Goal: Transaction & Acquisition: Purchase product/service

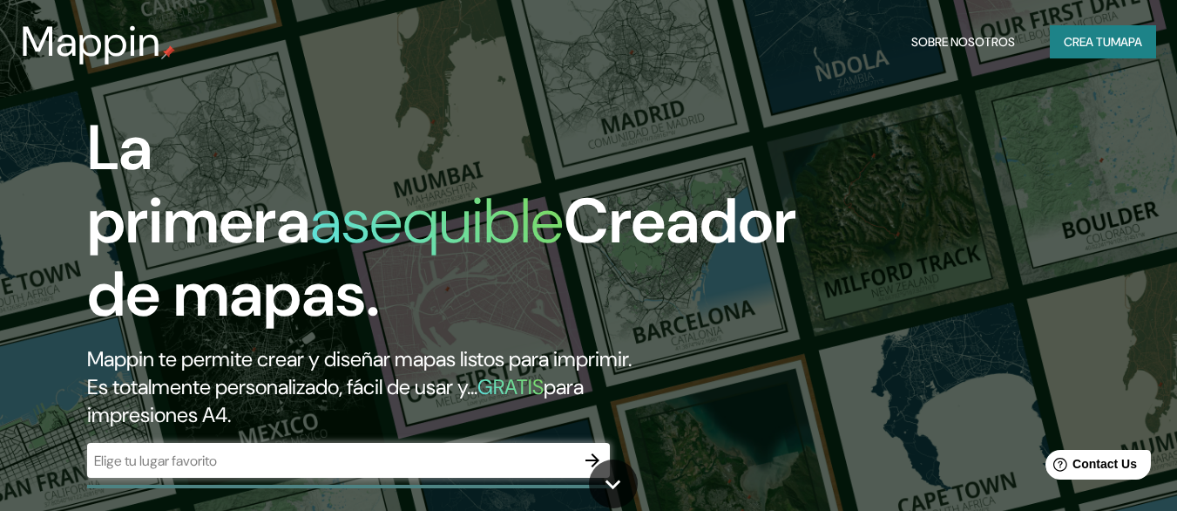
click at [308, 472] on div "​" at bounding box center [348, 460] width 523 height 35
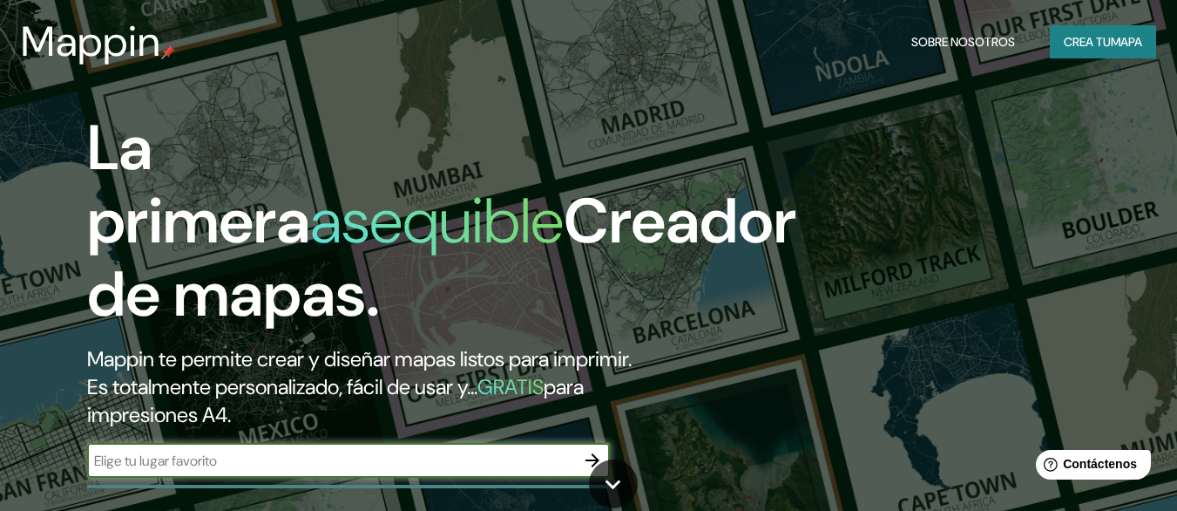
click at [231, 460] on input "text" at bounding box center [331, 461] width 488 height 20
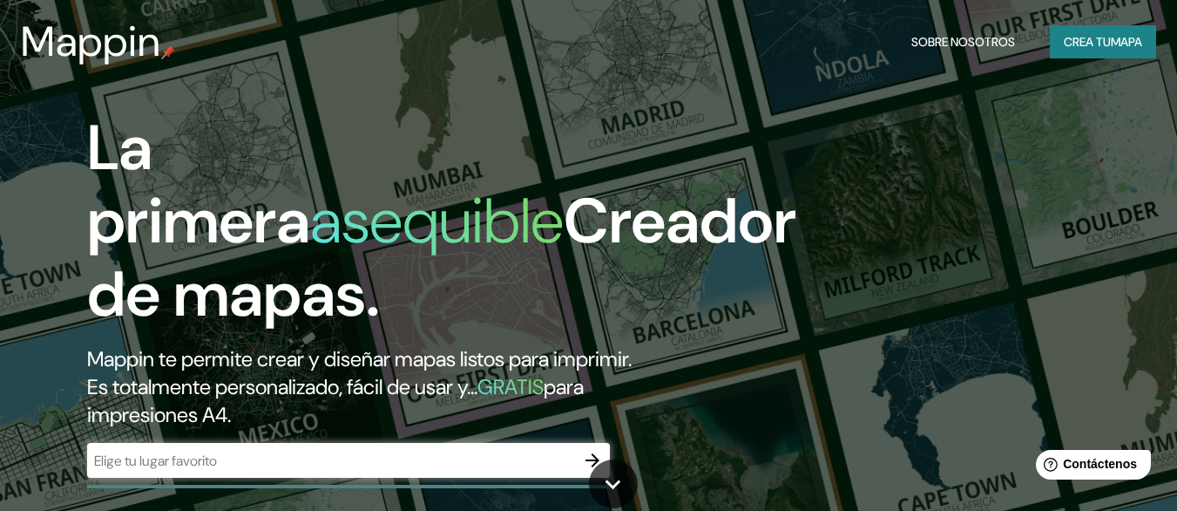
click at [932, 68] on div "Mappin Sobre nosotros Crea tu mapa" at bounding box center [588, 42] width 1177 height 56
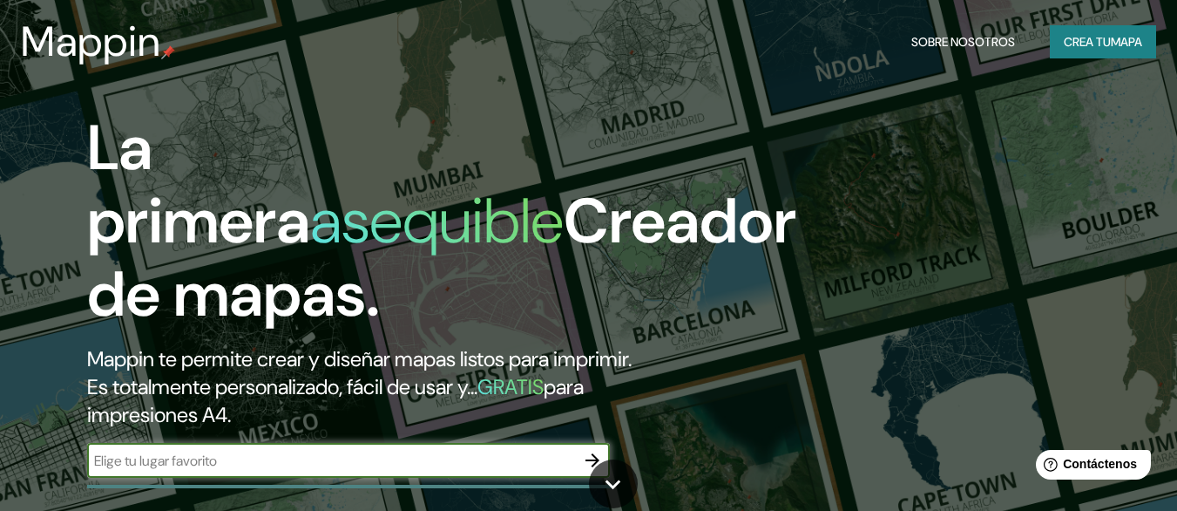
click at [249, 467] on input "text" at bounding box center [331, 461] width 488 height 20
type input "AV EL MURO OESTE"
click at [593, 452] on icon "button" at bounding box center [592, 460] width 21 height 21
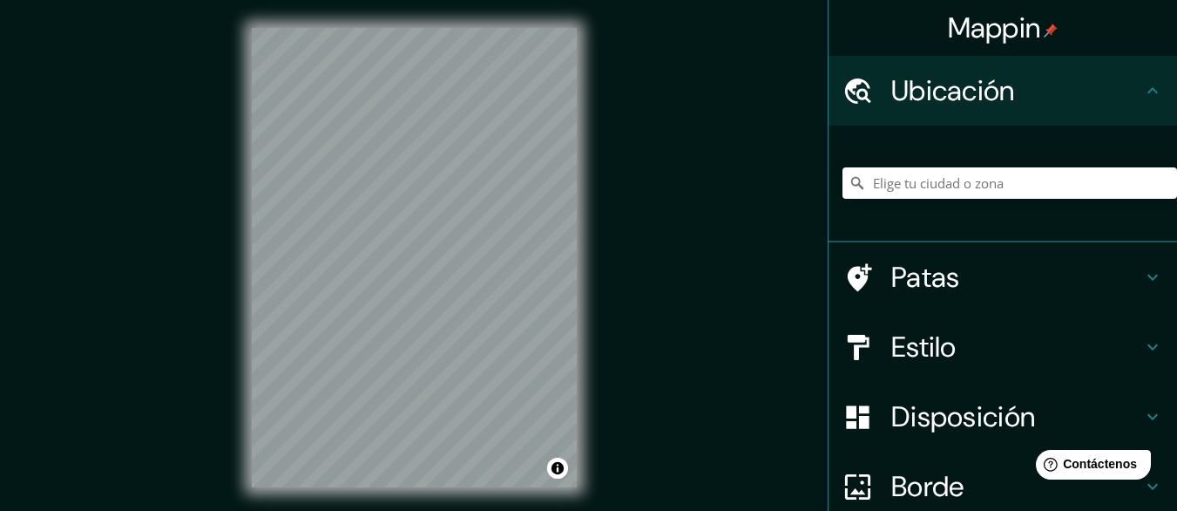
click at [1045, 89] on h4 "Ubicación" at bounding box center [1016, 90] width 251 height 35
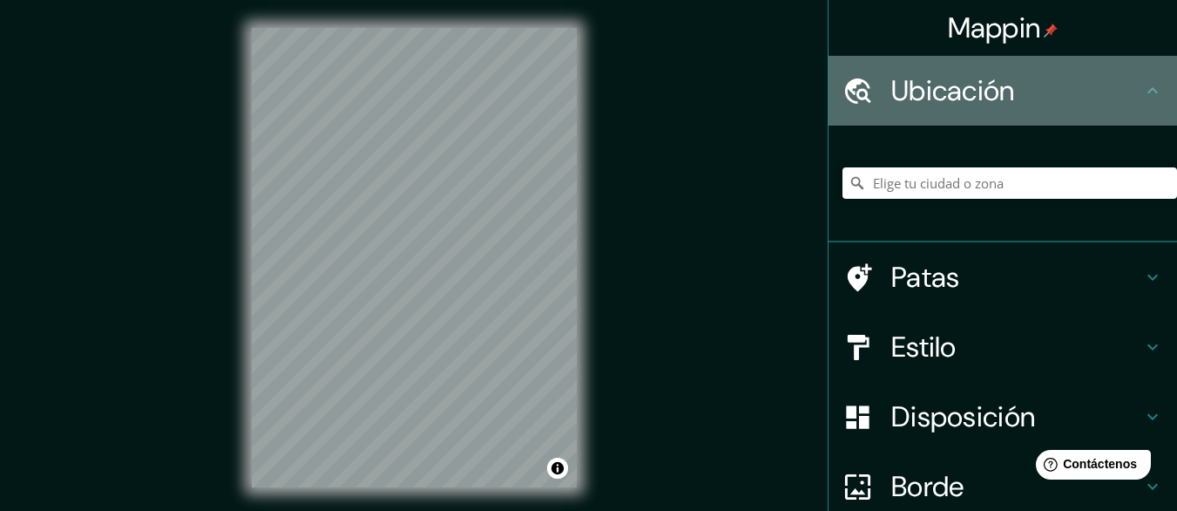
click at [851, 102] on icon at bounding box center [858, 91] width 31 height 31
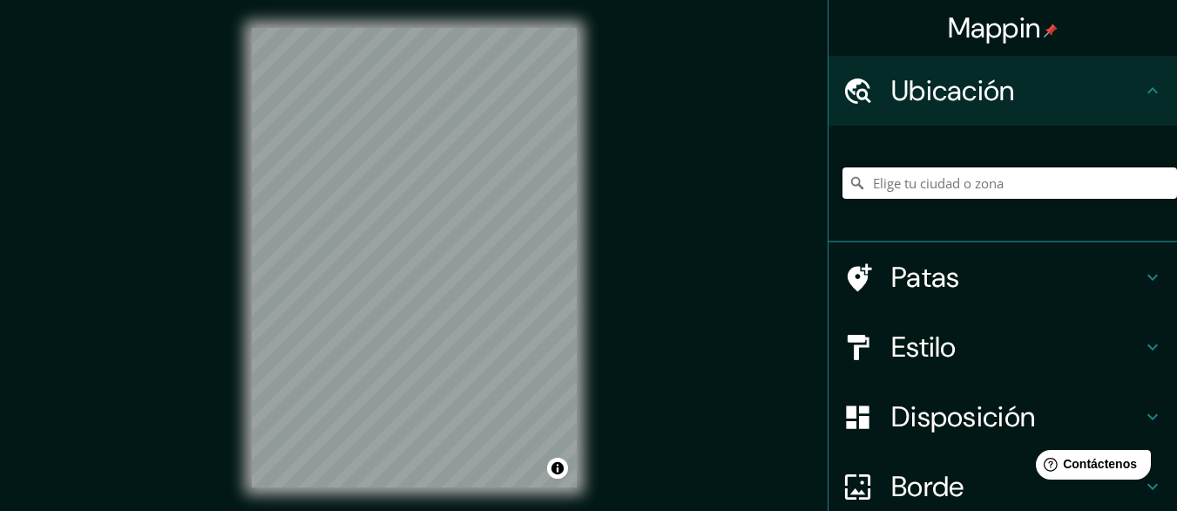
click at [922, 184] on input "Elige tu ciudad o zona" at bounding box center [1010, 182] width 335 height 31
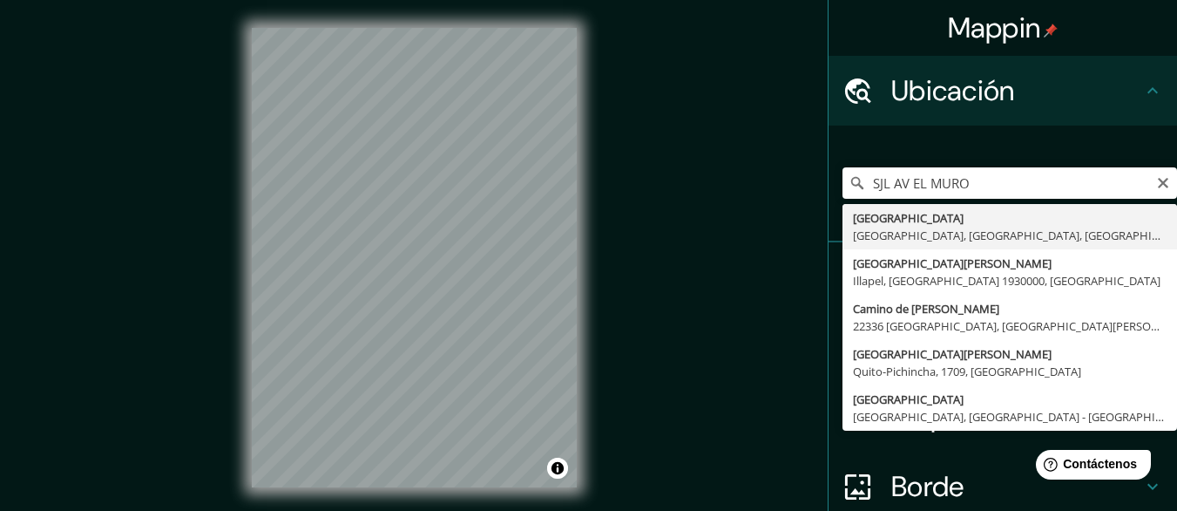
type input "[GEOGRAPHIC_DATA], [GEOGRAPHIC_DATA], [GEOGRAPHIC_DATA], [GEOGRAPHIC_DATA]"
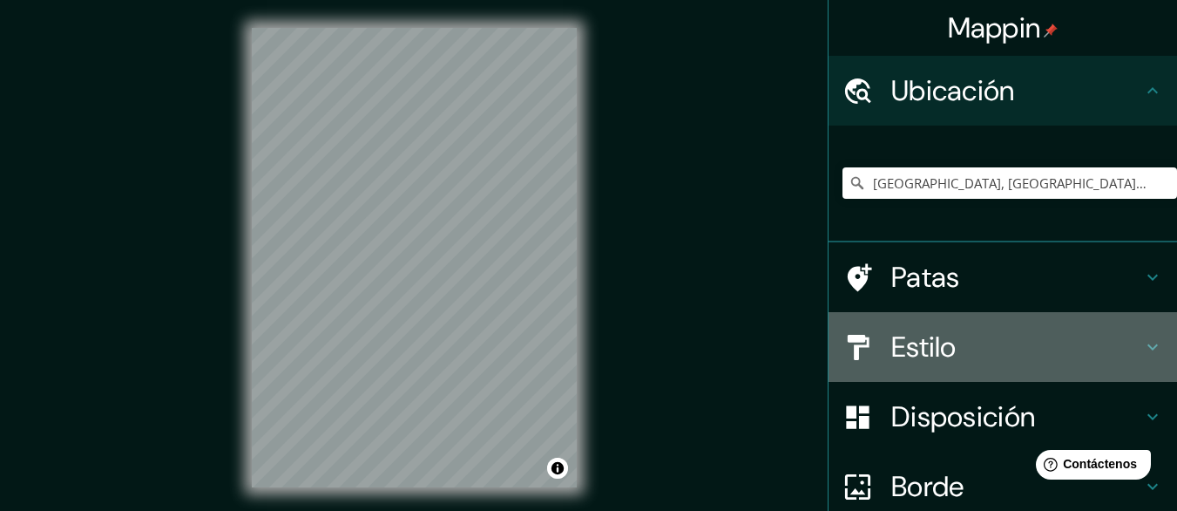
click at [986, 349] on h4 "Estilo" at bounding box center [1016, 346] width 251 height 35
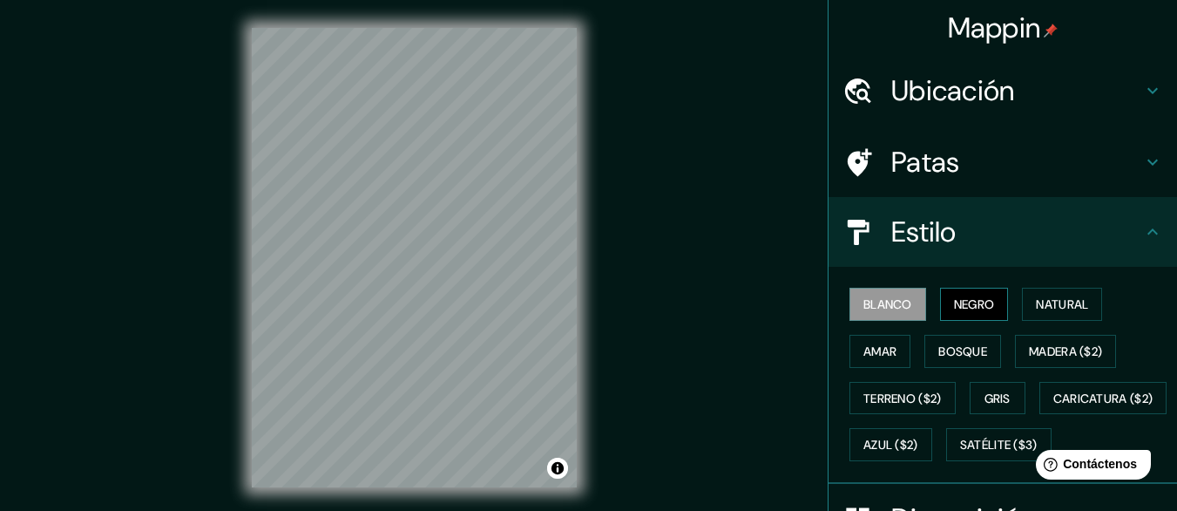
click at [969, 303] on font "Negro" at bounding box center [974, 304] width 41 height 16
click at [973, 394] on button "Gris" at bounding box center [998, 398] width 56 height 33
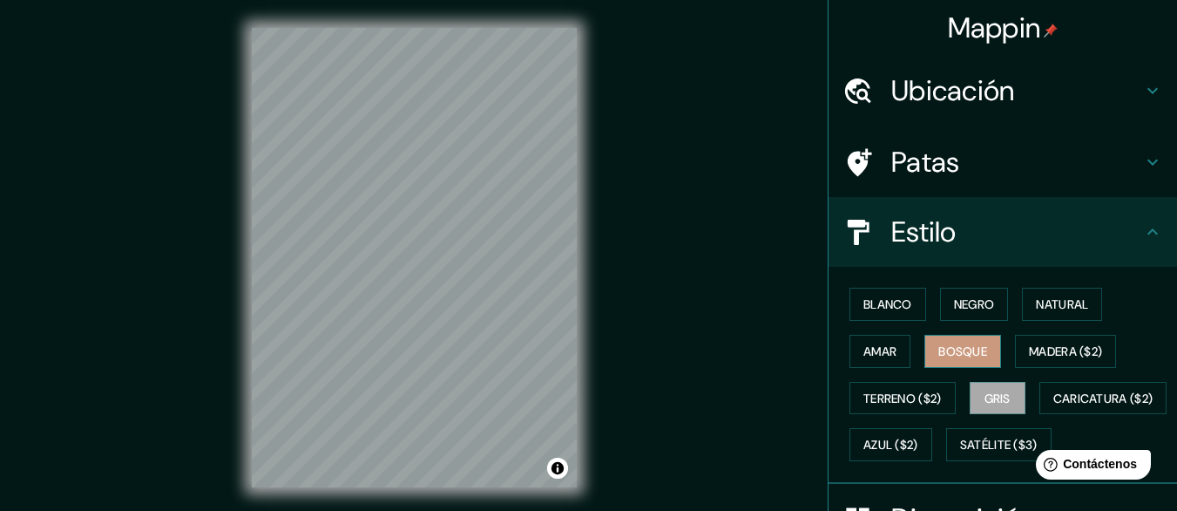
click at [962, 359] on font "Bosque" at bounding box center [963, 351] width 49 height 23
click at [884, 308] on font "Blanco" at bounding box center [888, 304] width 49 height 16
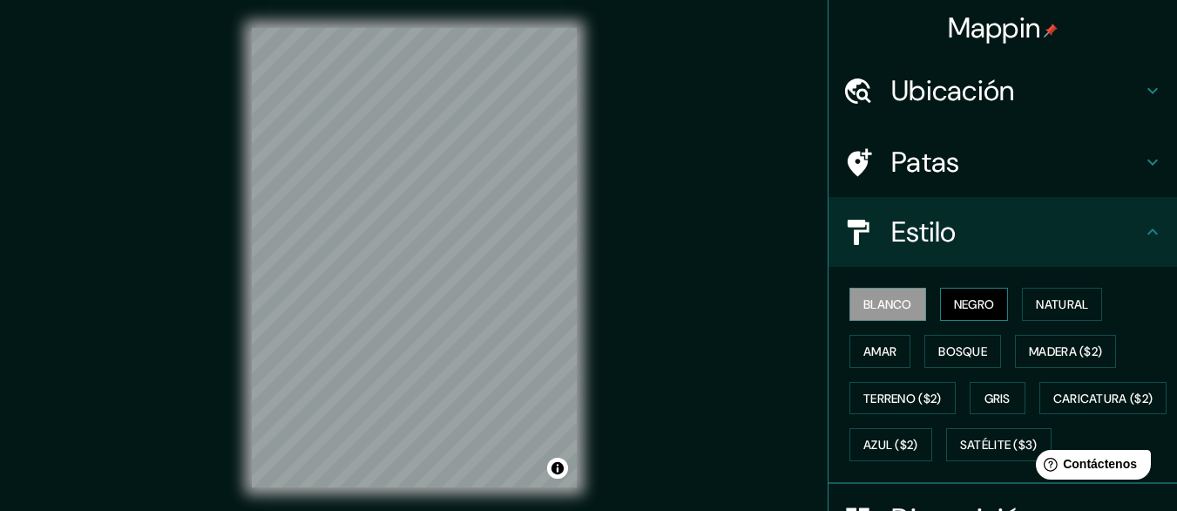
click at [961, 301] on font "Negro" at bounding box center [974, 304] width 41 height 16
click at [1053, 299] on font "Natural" at bounding box center [1062, 304] width 52 height 16
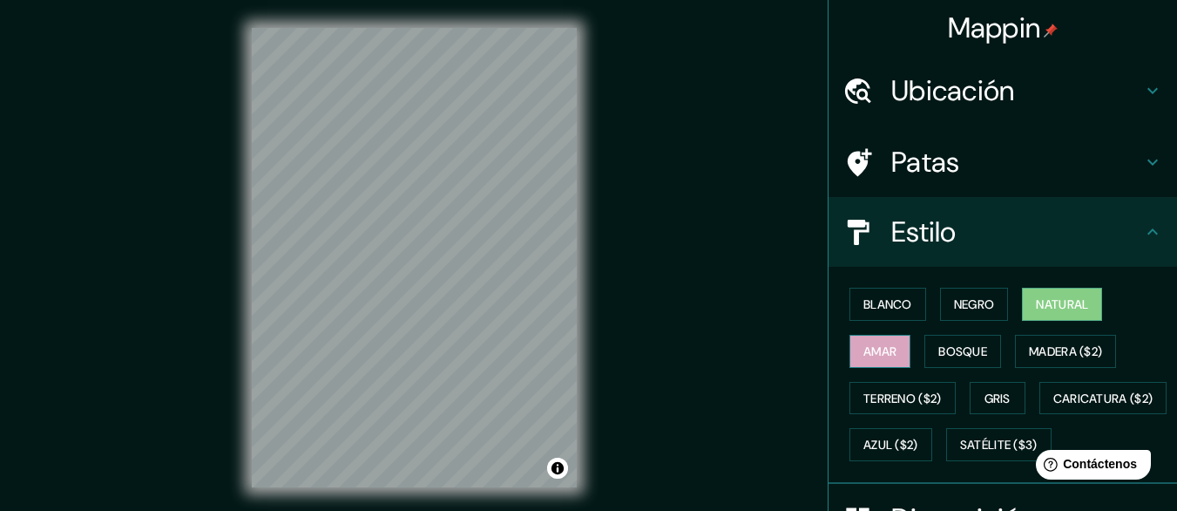
click at [878, 357] on font "Amar" at bounding box center [880, 351] width 33 height 16
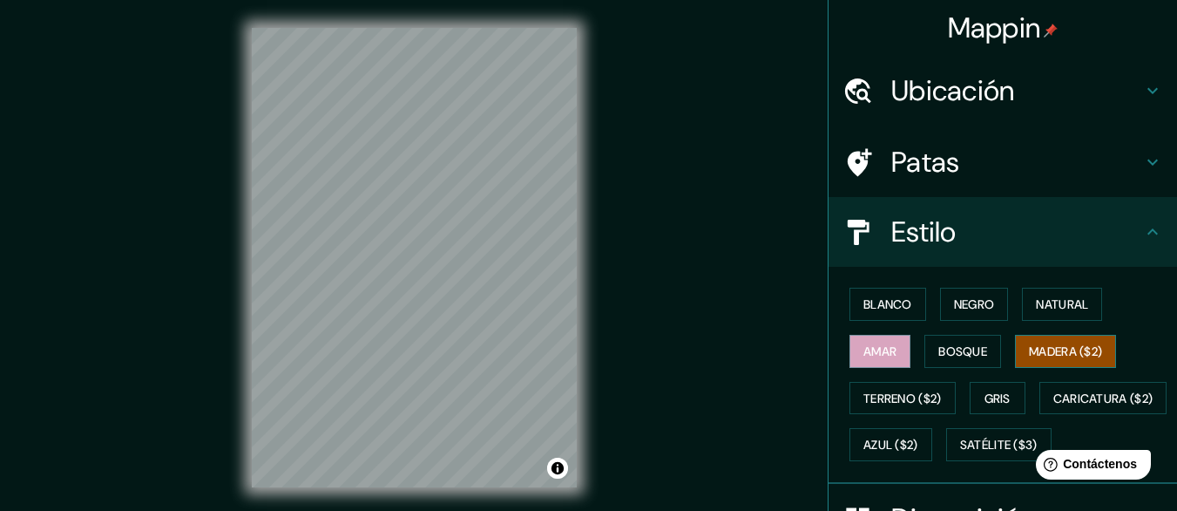
click at [1029, 353] on font "Madera ($2)" at bounding box center [1065, 351] width 73 height 16
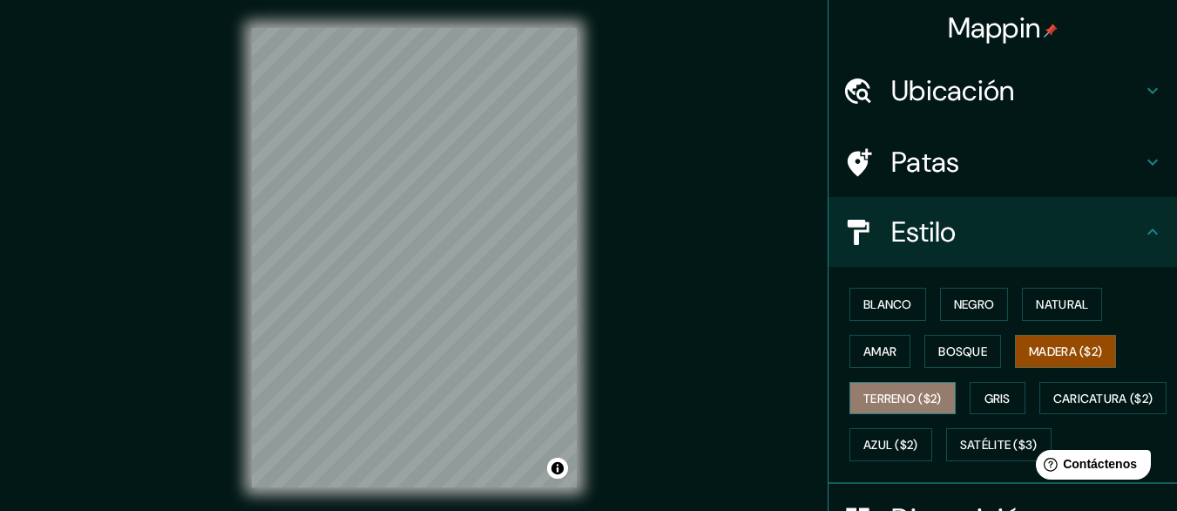
click at [887, 409] on font "Terreno ($2)" at bounding box center [903, 398] width 78 height 23
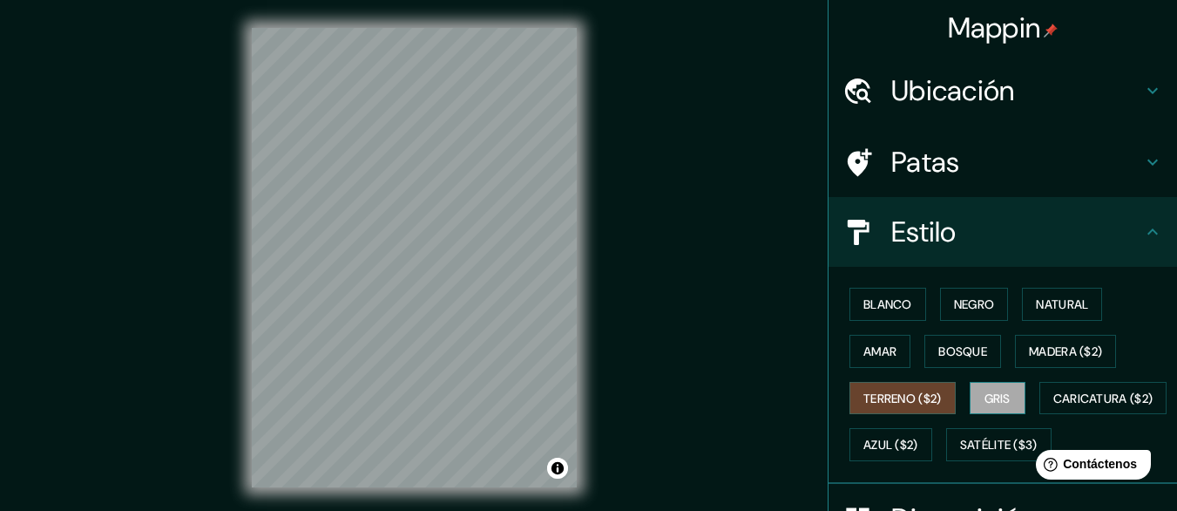
click at [1007, 398] on button "Gris" at bounding box center [998, 398] width 56 height 33
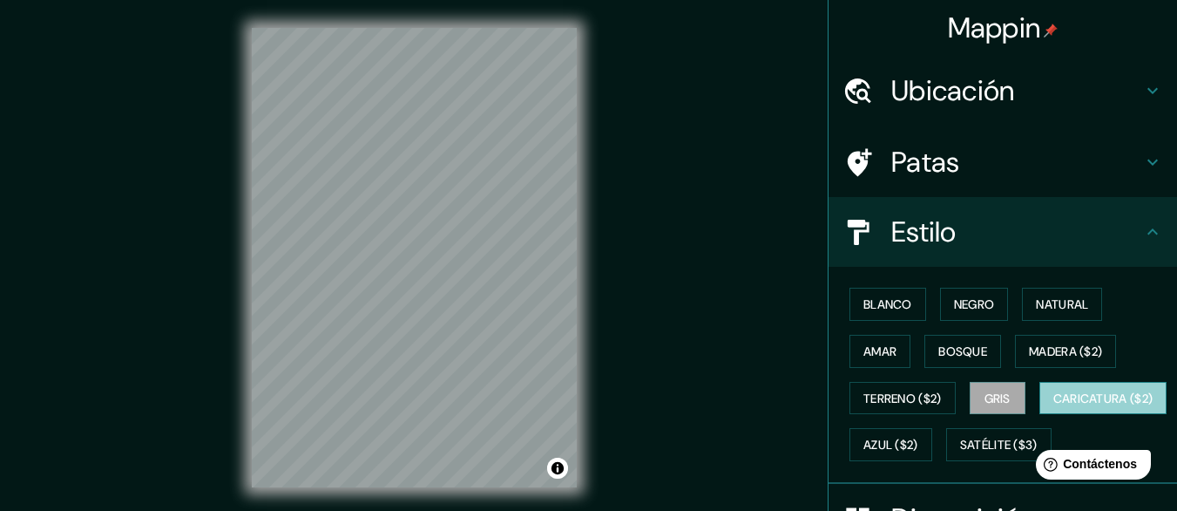
click at [1054, 406] on font "Caricatura ($2)" at bounding box center [1104, 398] width 100 height 16
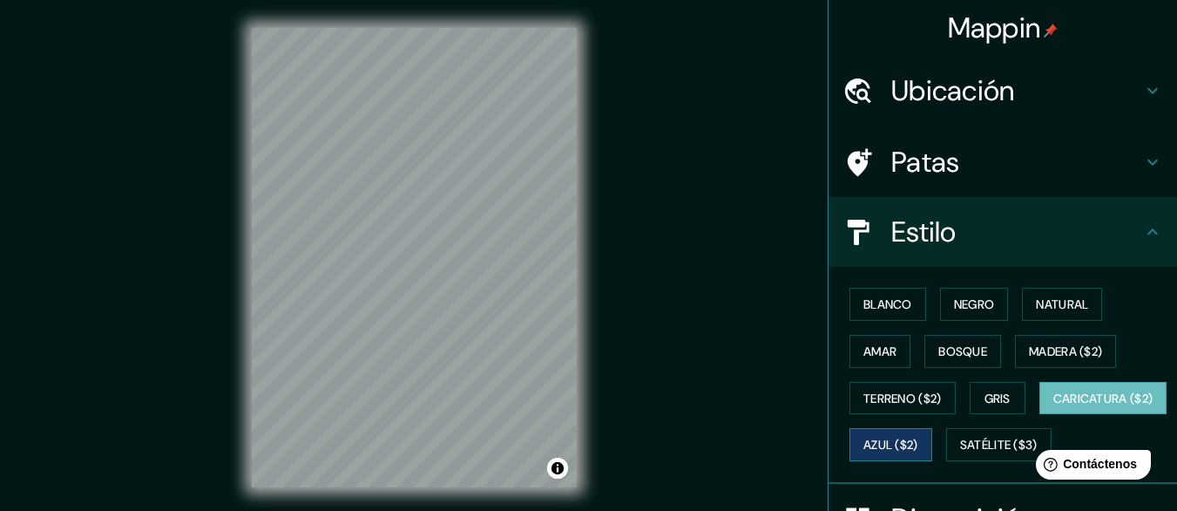
click at [932, 432] on button "Azul ($2)" at bounding box center [891, 444] width 83 height 33
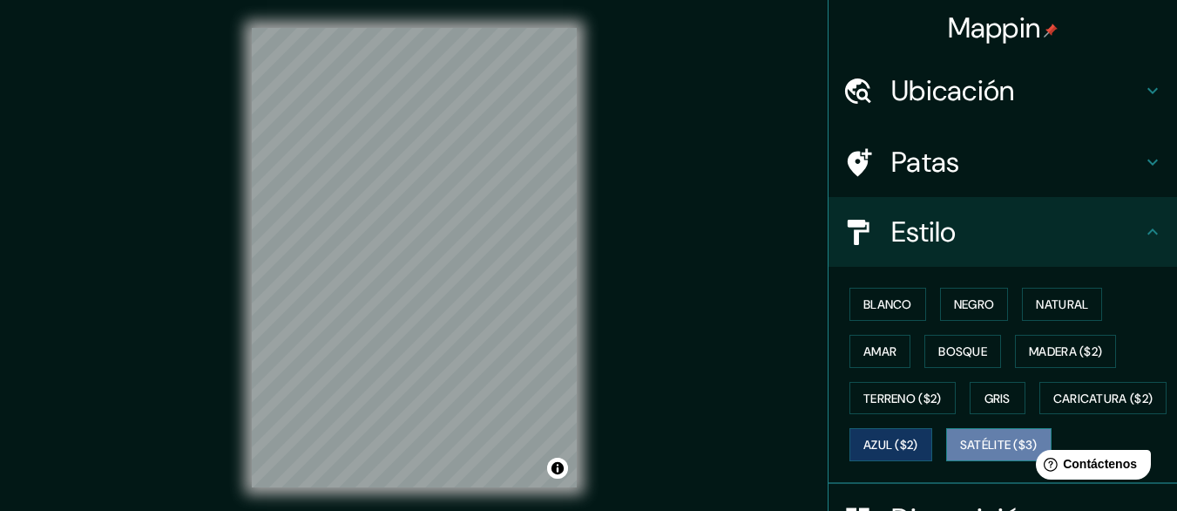
click at [960, 456] on font "Satélite ($3)" at bounding box center [999, 444] width 78 height 23
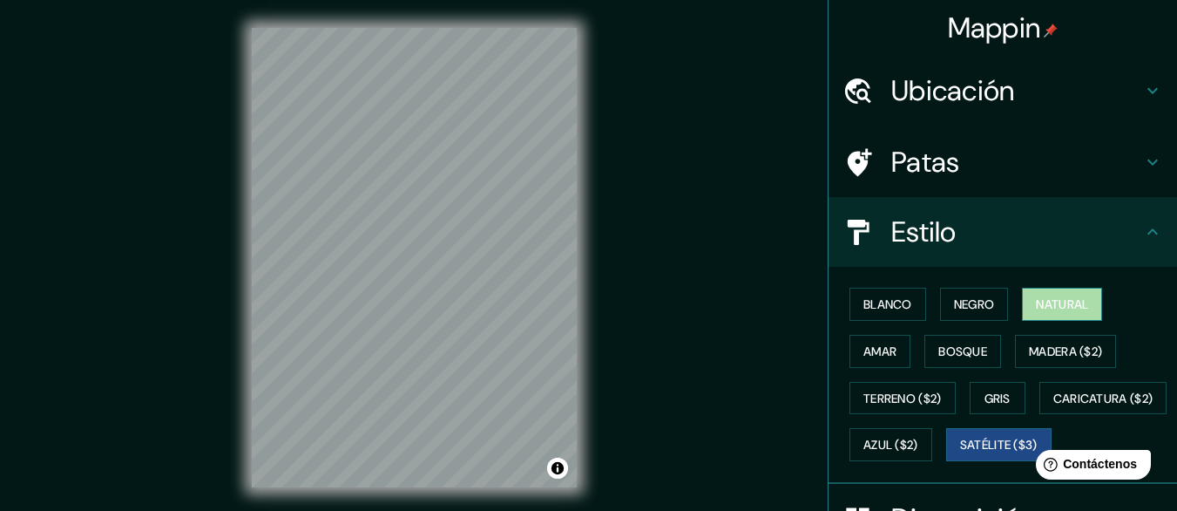
click at [1048, 290] on button "Natural" at bounding box center [1062, 304] width 80 height 33
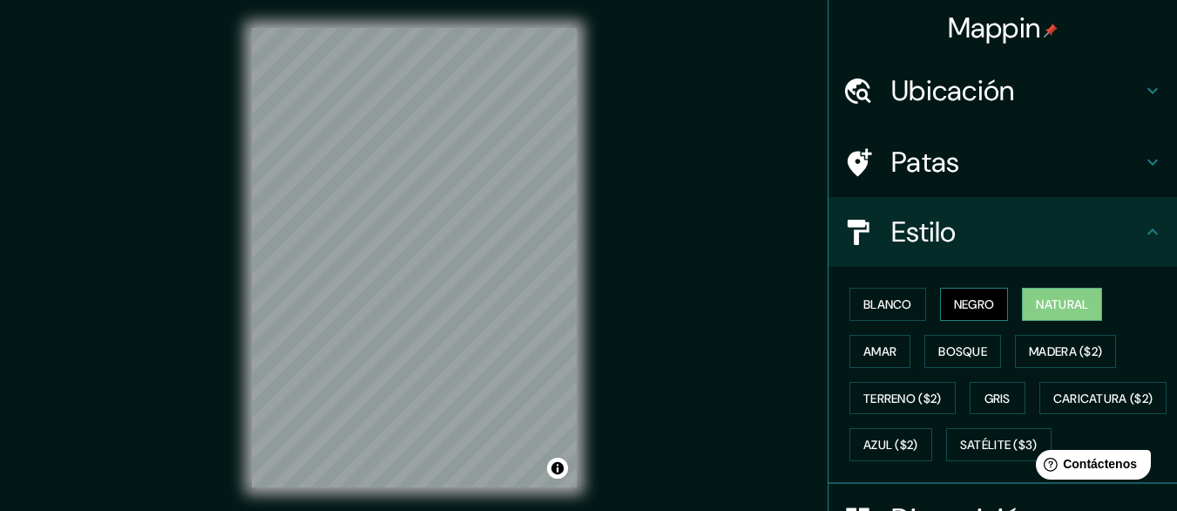
click at [974, 302] on font "Negro" at bounding box center [974, 304] width 41 height 16
click at [1060, 308] on font "Natural" at bounding box center [1062, 304] width 52 height 16
click at [898, 310] on font "Blanco" at bounding box center [888, 304] width 49 height 16
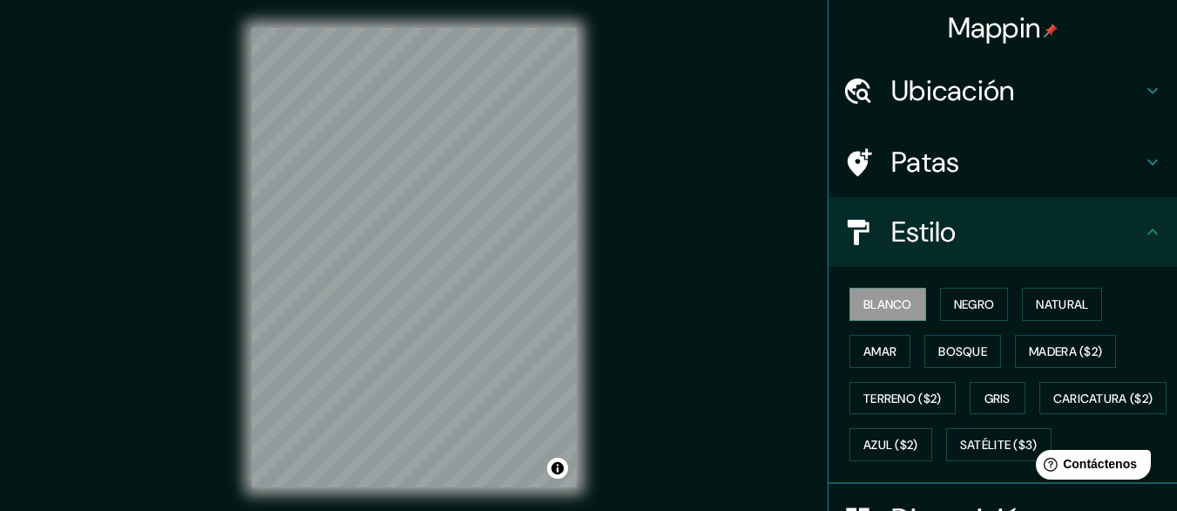
drag, startPoint x: 1624, startPoint y: 759, endPoint x: 1026, endPoint y: 450, distance: 673.9
click at [1029, 451] on html "Help Contáctenos" at bounding box center [1090, 461] width 136 height 37
click at [1024, 449] on html "Help Contáctenos" at bounding box center [1090, 461] width 136 height 37
click at [918, 434] on font "Azul ($2)" at bounding box center [891, 444] width 55 height 23
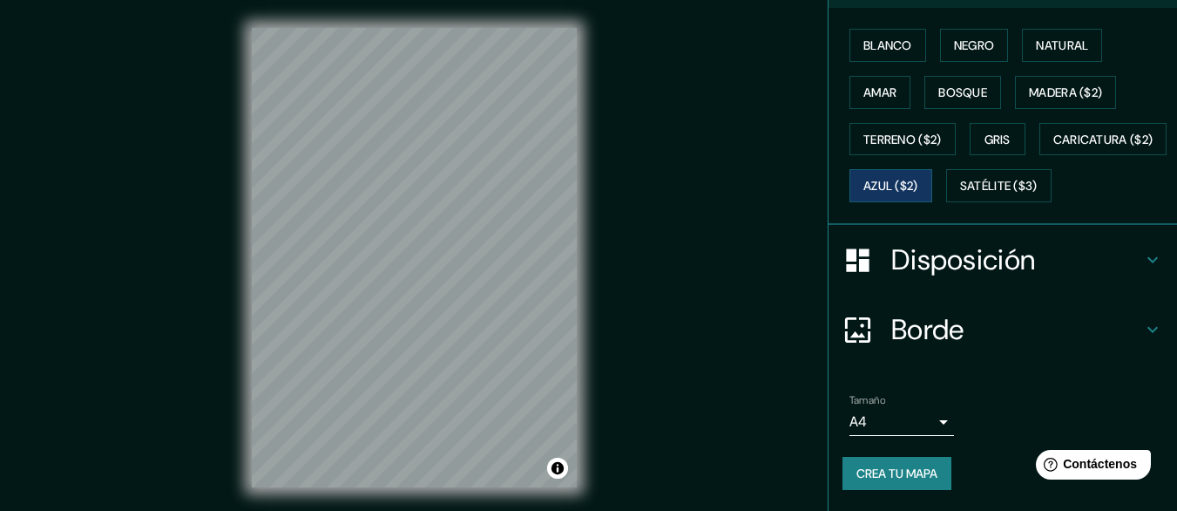
scroll to position [305, 0]
click at [1054, 136] on font "Caricatura ($2)" at bounding box center [1104, 140] width 100 height 16
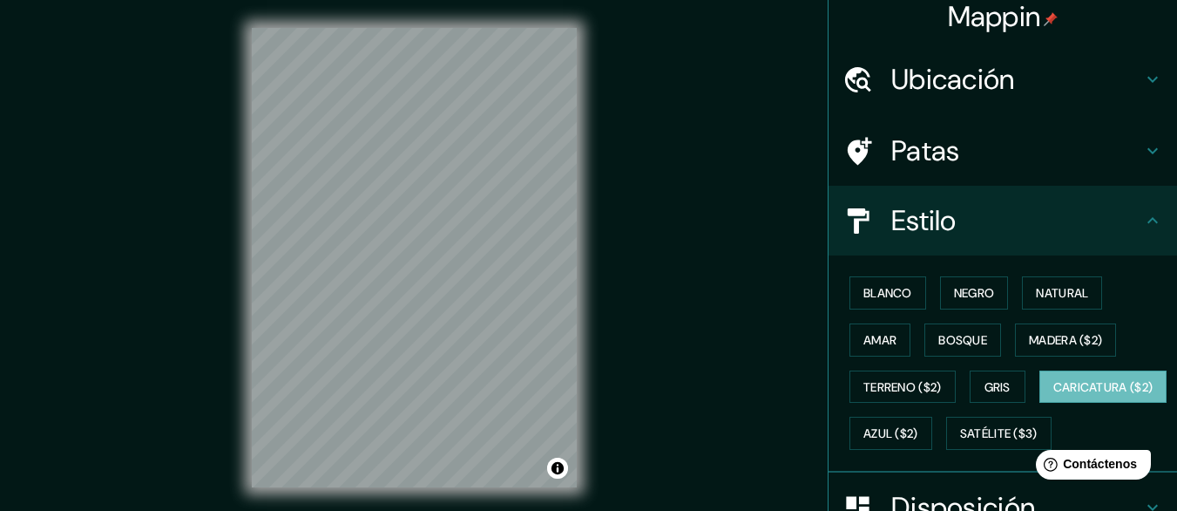
scroll to position [0, 0]
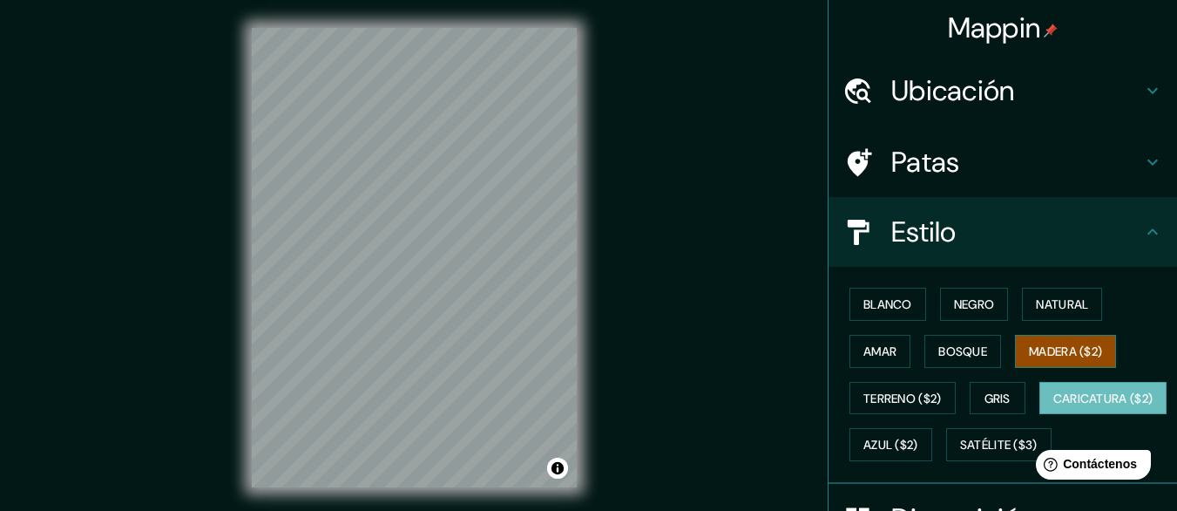
click at [1029, 357] on font "Madera ($2)" at bounding box center [1065, 351] width 73 height 16
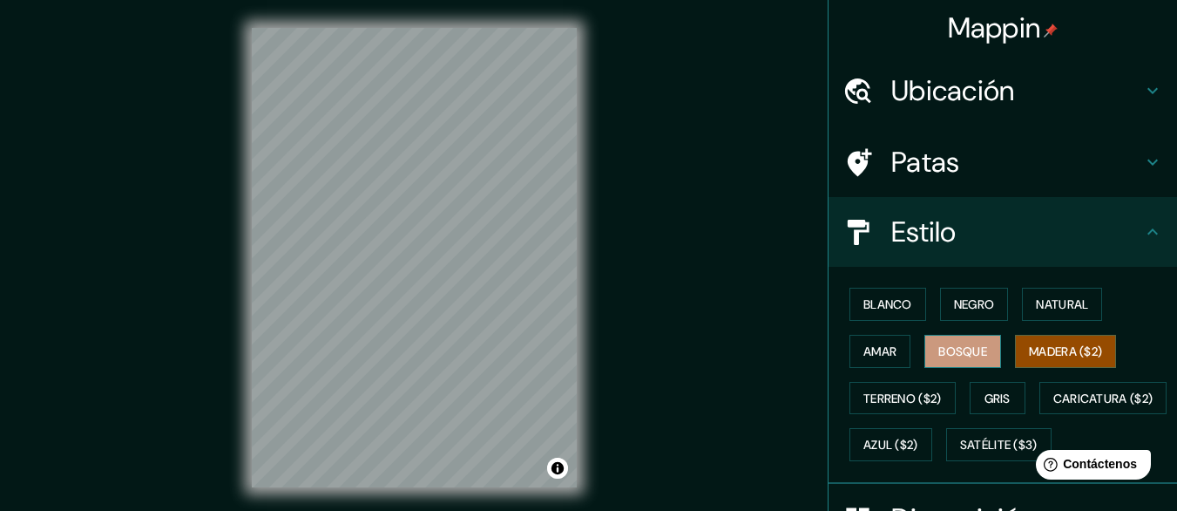
click at [972, 354] on font "Bosque" at bounding box center [963, 351] width 49 height 16
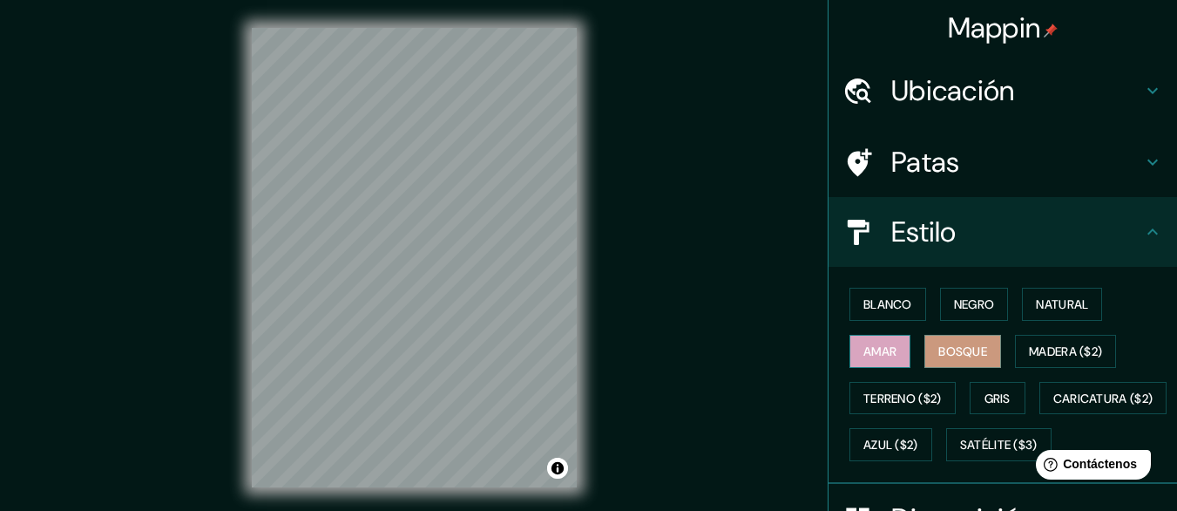
click at [898, 349] on button "Amar" at bounding box center [880, 351] width 61 height 33
click at [965, 308] on font "Negro" at bounding box center [974, 304] width 41 height 16
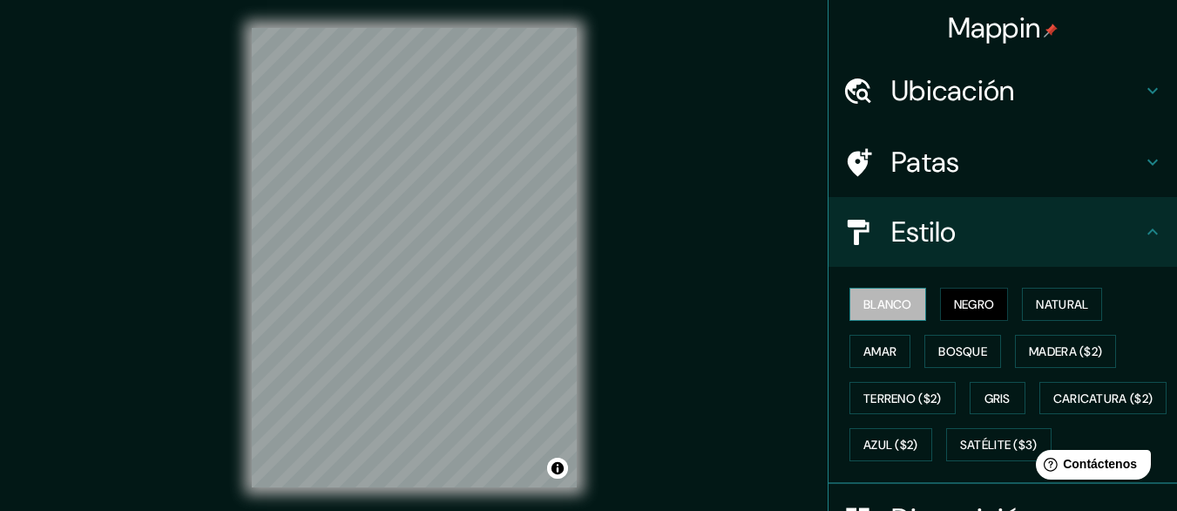
click at [890, 302] on font "Blanco" at bounding box center [888, 304] width 49 height 16
click at [940, 301] on button "Negro" at bounding box center [974, 304] width 69 height 33
